Goal: Navigation & Orientation: Find specific page/section

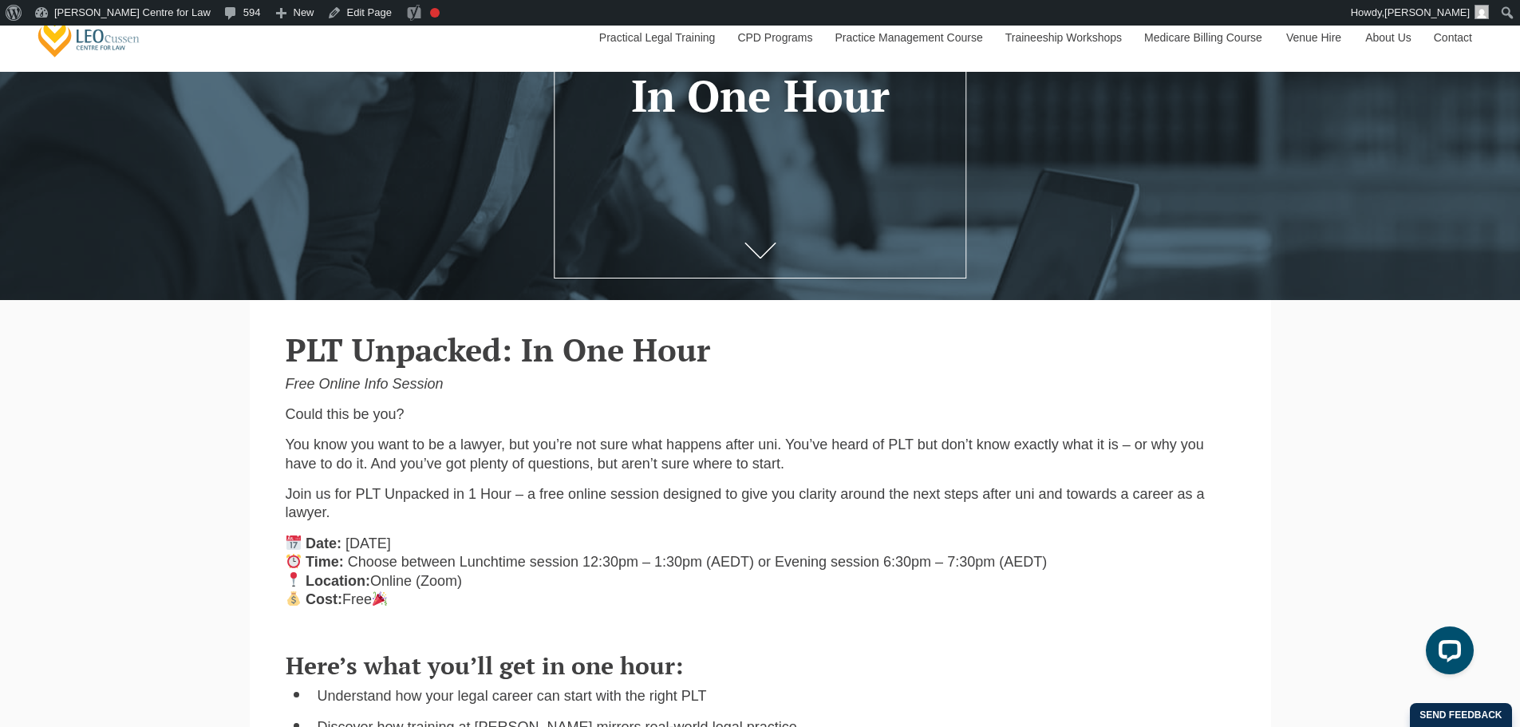
scroll to position [266, 0]
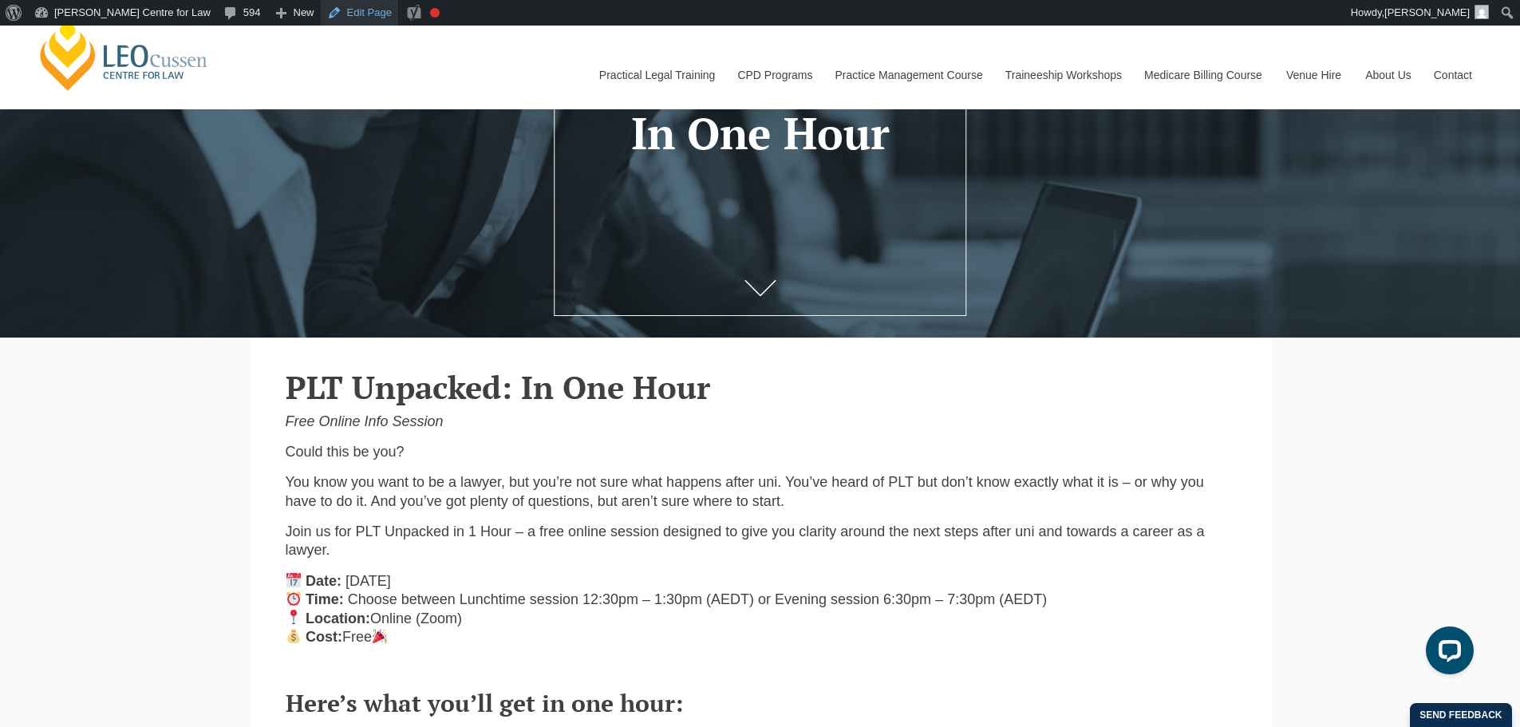
click at [321, 14] on link "Edit Page" at bounding box center [359, 13] width 77 height 26
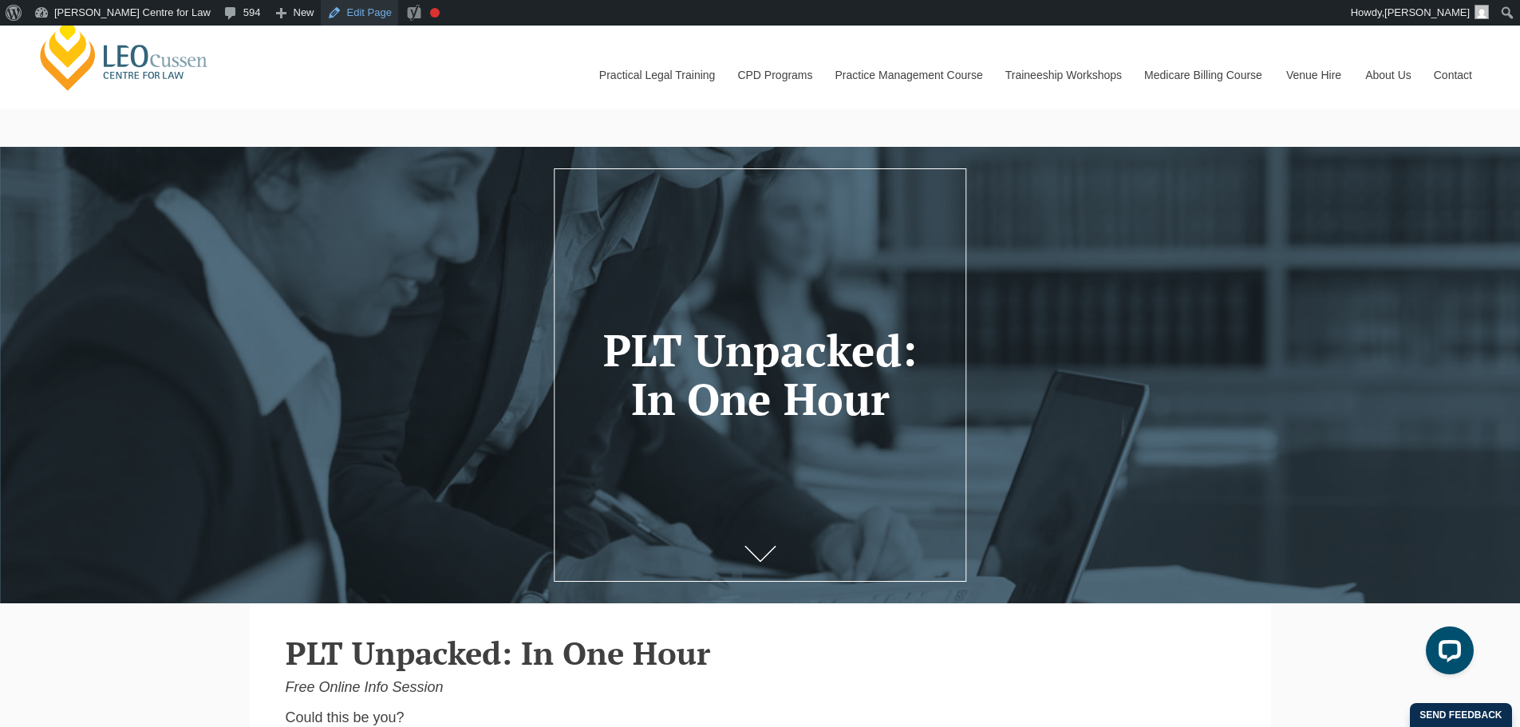
click at [321, 13] on link "Edit Page" at bounding box center [359, 13] width 77 height 26
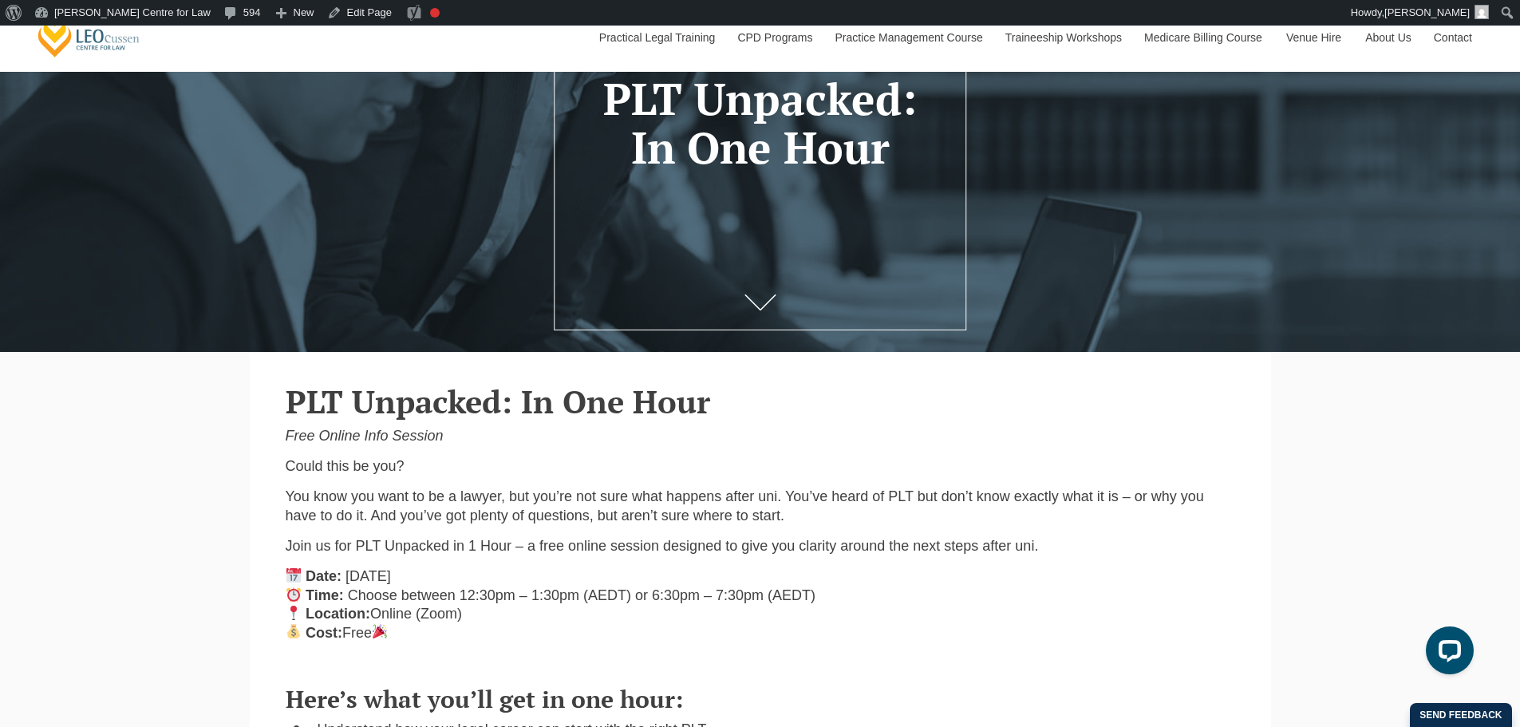
scroll to position [266, 0]
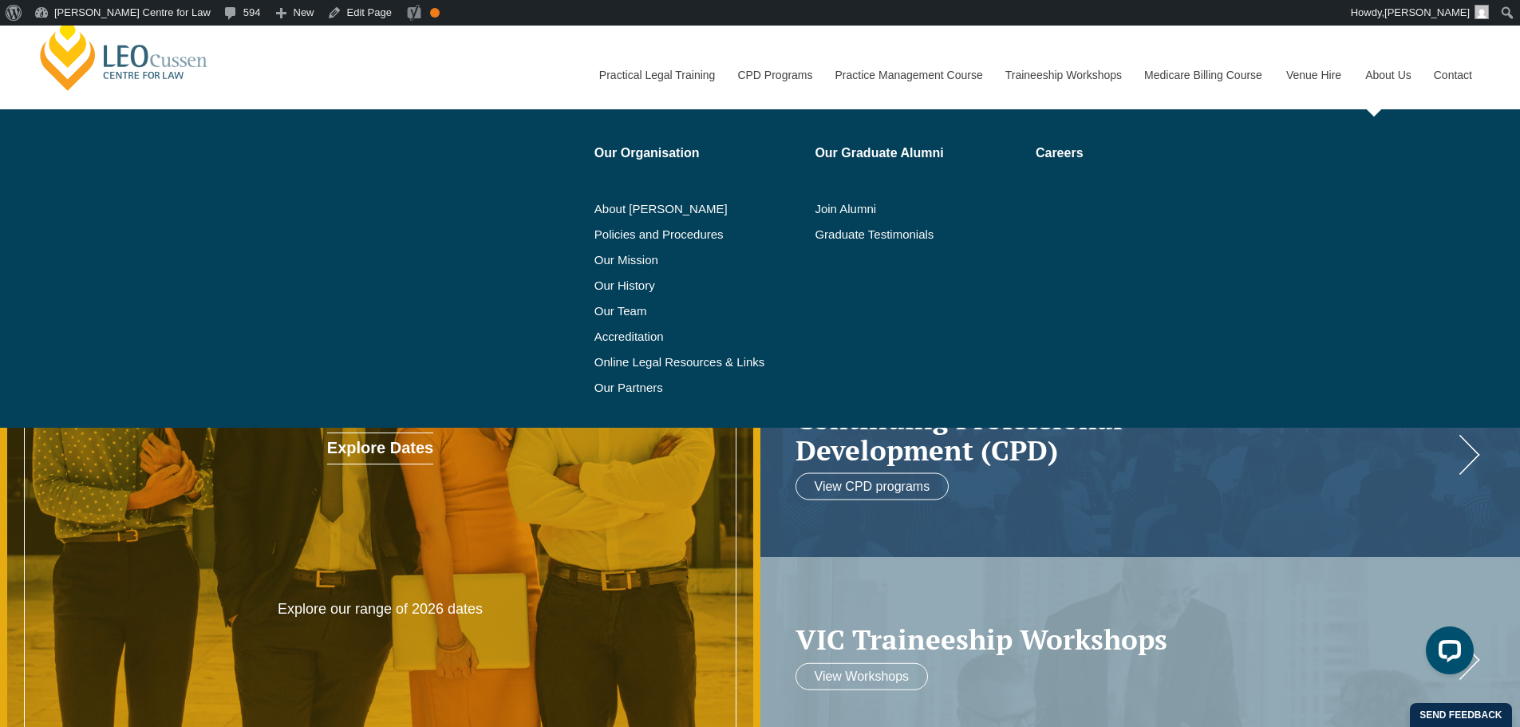
click at [1400, 73] on link "About Us" at bounding box center [1387, 75] width 69 height 69
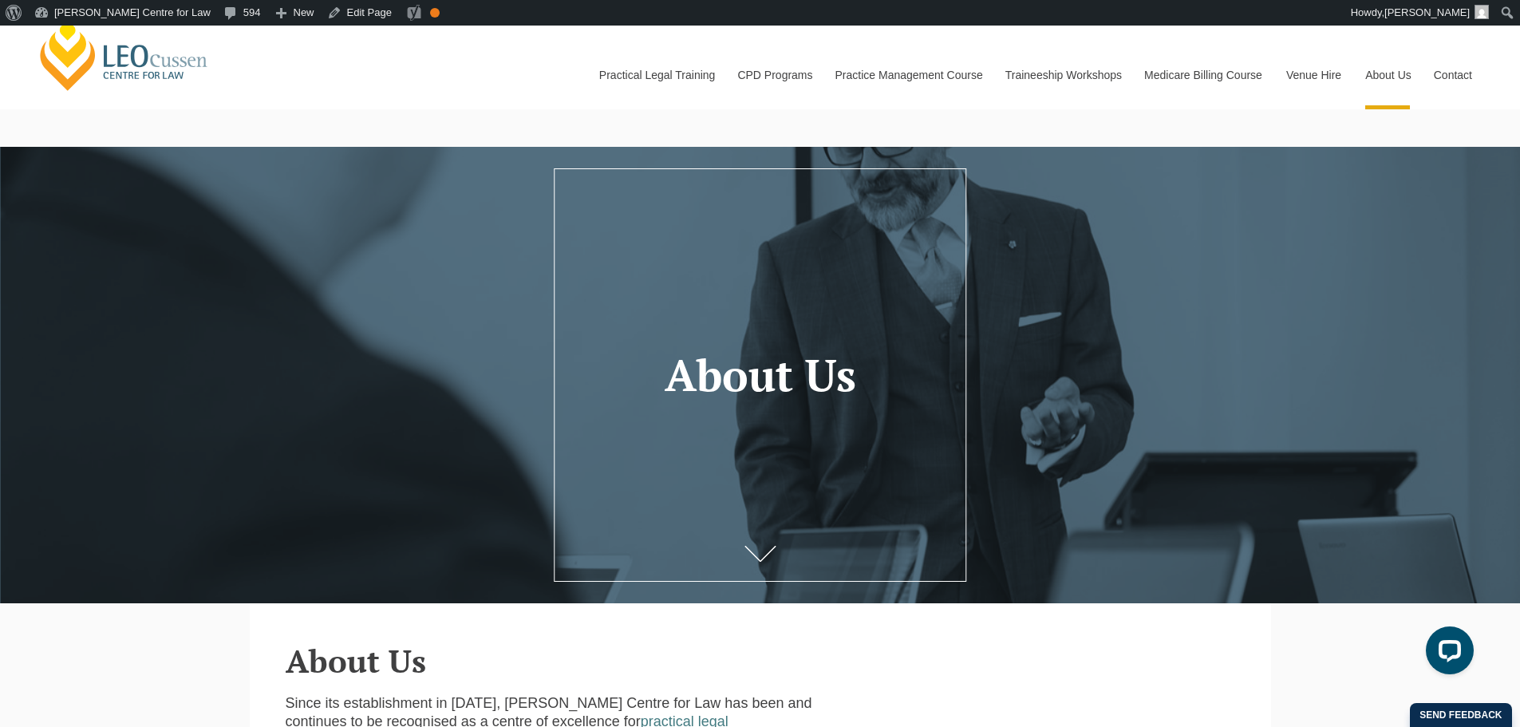
click at [880, 302] on div at bounding box center [760, 375] width 1520 height 456
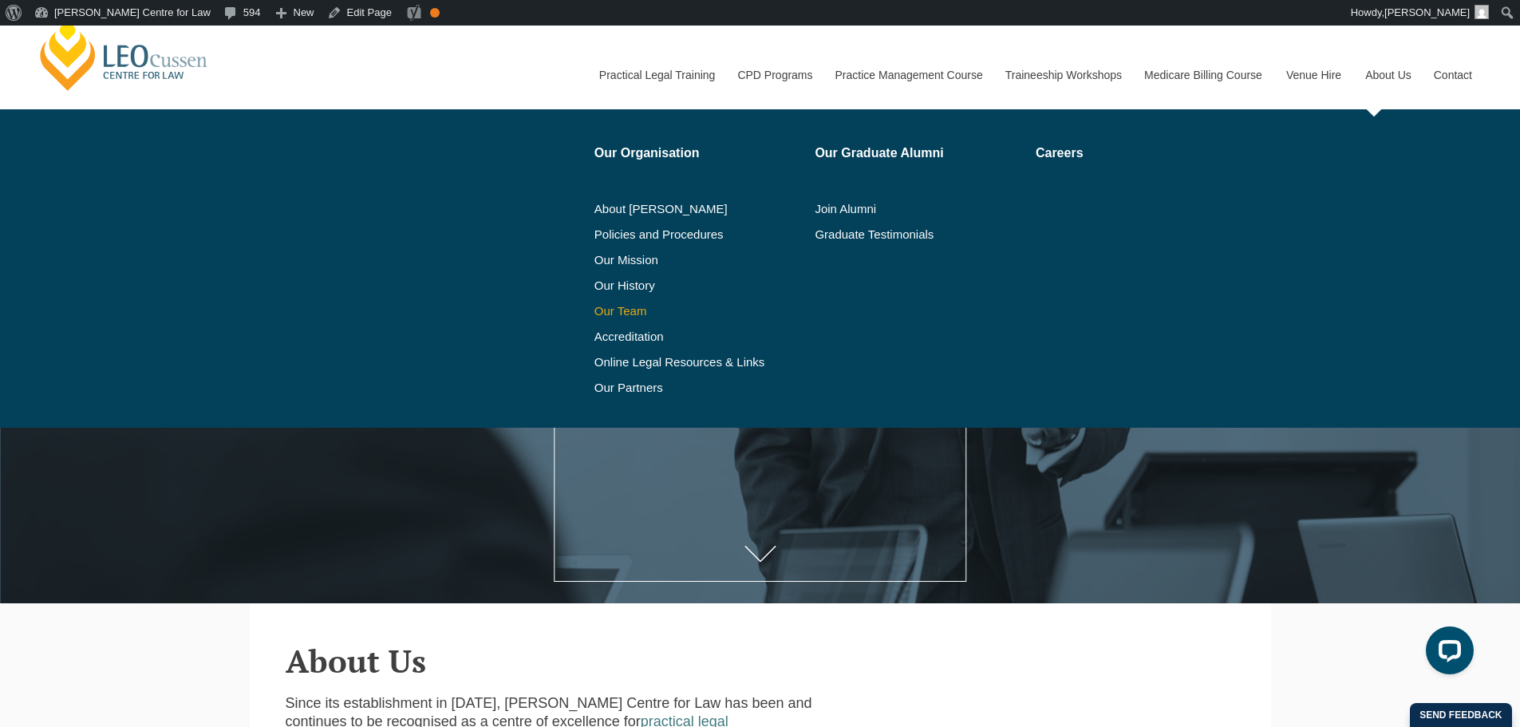
click at [618, 311] on link "Our Team" at bounding box center [699, 311] width 210 height 13
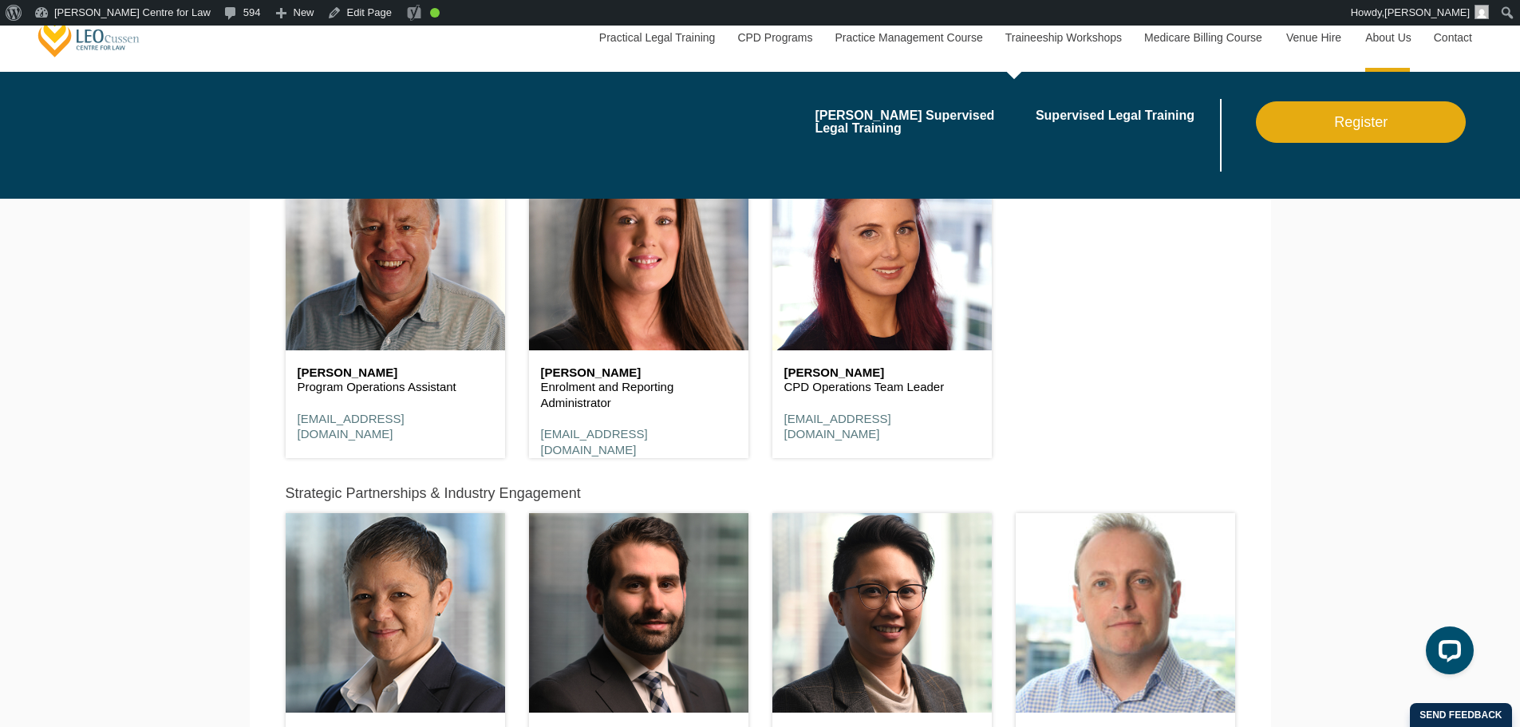
scroll to position [5606, 0]
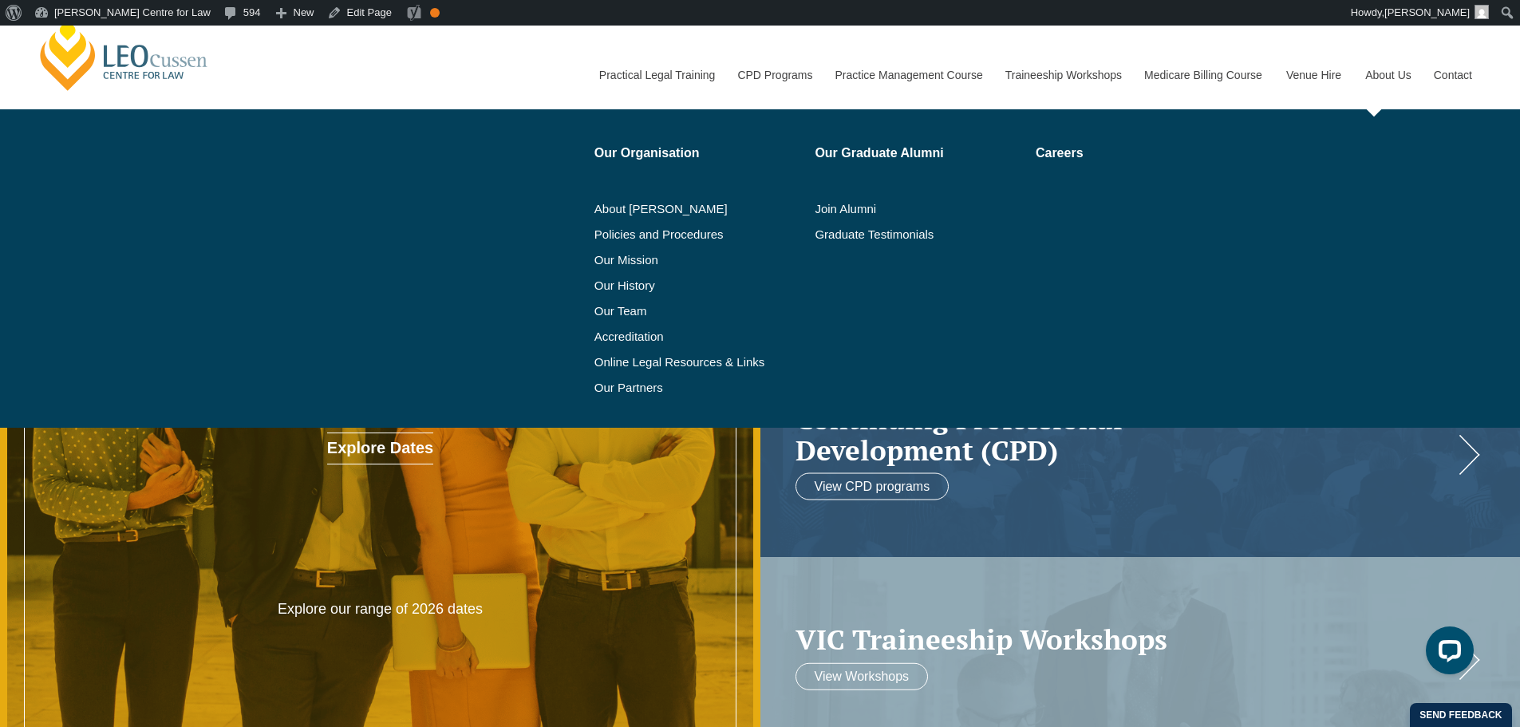
click at [618, 321] on li "Our Team" at bounding box center [699, 311] width 210 height 26
click at [619, 317] on link "Our Team" at bounding box center [699, 311] width 210 height 13
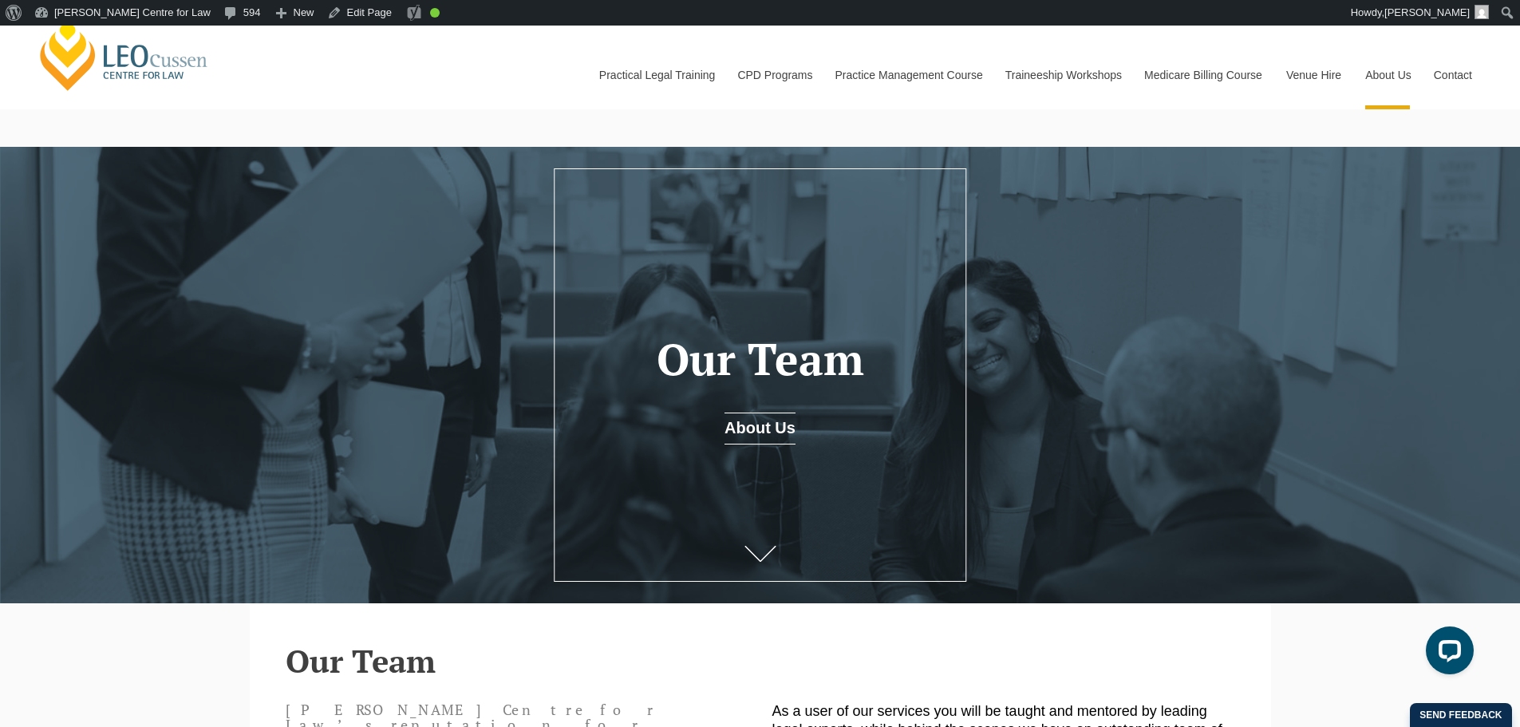
scroll to position [1715, 0]
